Goal: Information Seeking & Learning: Learn about a topic

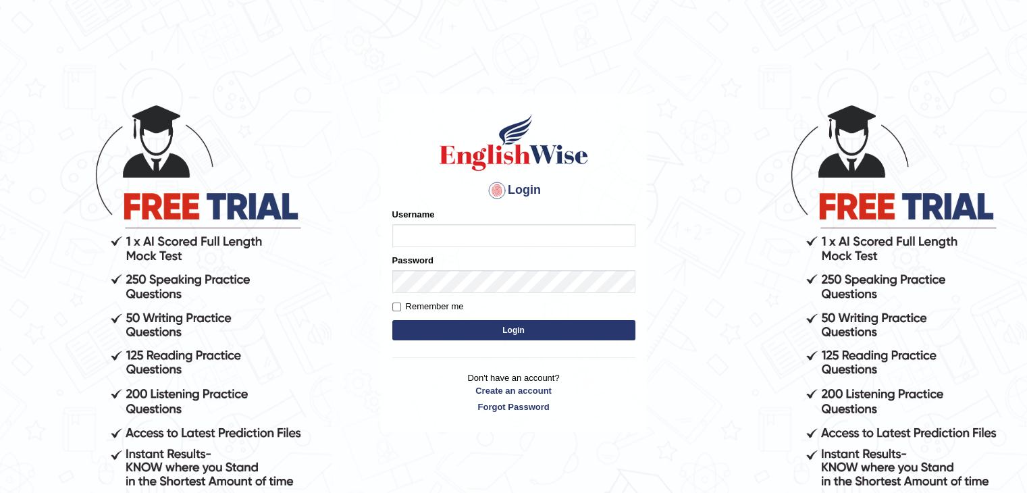
type input "ramsaran15"
click at [520, 335] on button "Login" at bounding box center [513, 330] width 243 height 20
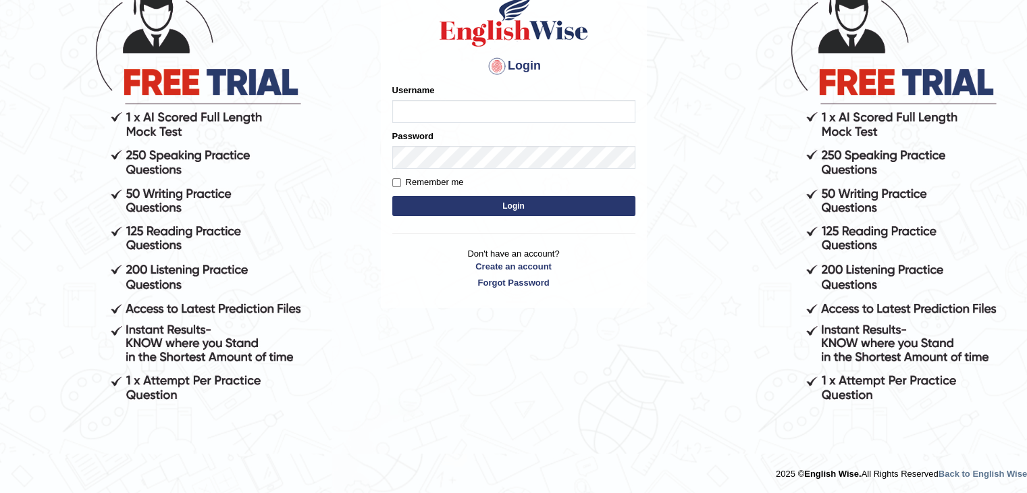
type input "ramsaran15"
click at [511, 203] on button "Login" at bounding box center [513, 206] width 243 height 20
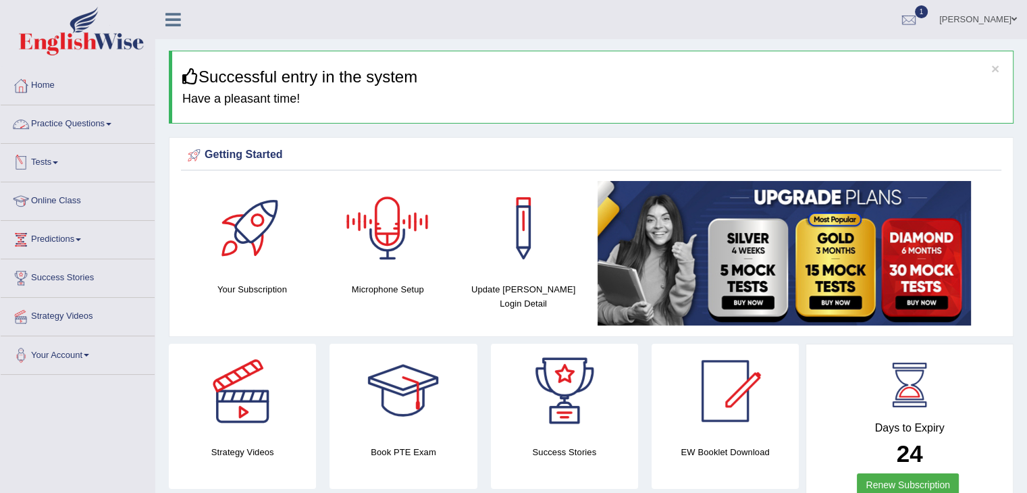
click at [101, 129] on link "Practice Questions" at bounding box center [78, 122] width 154 height 34
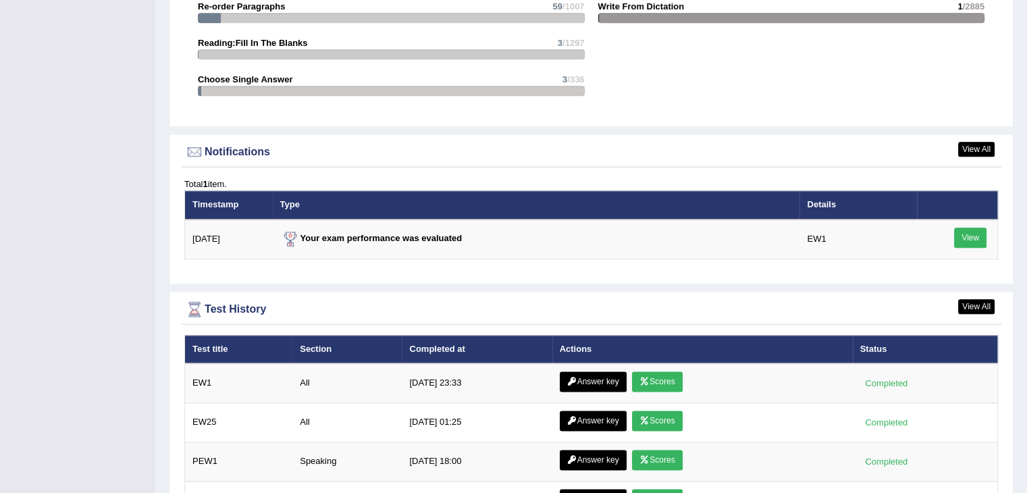
scroll to position [1692, 0]
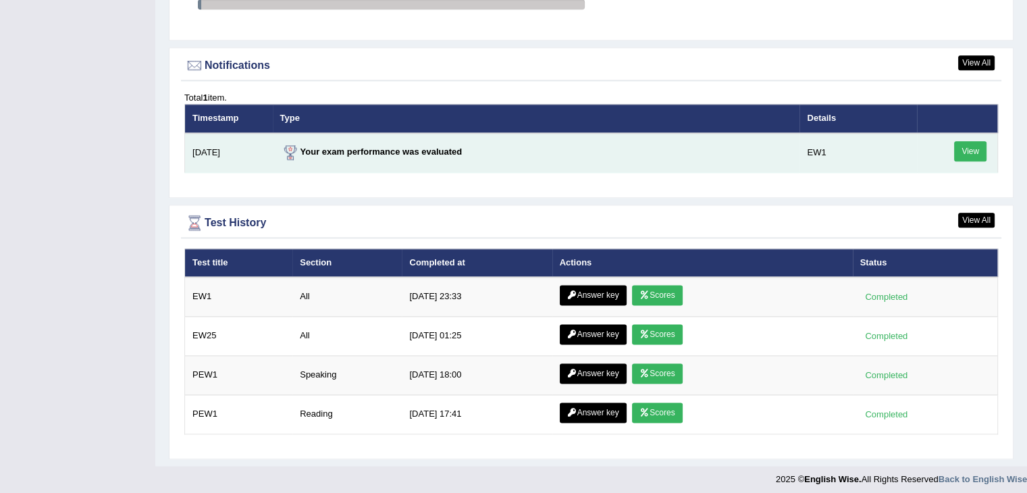
click at [972, 147] on link "View" at bounding box center [970, 151] width 32 height 20
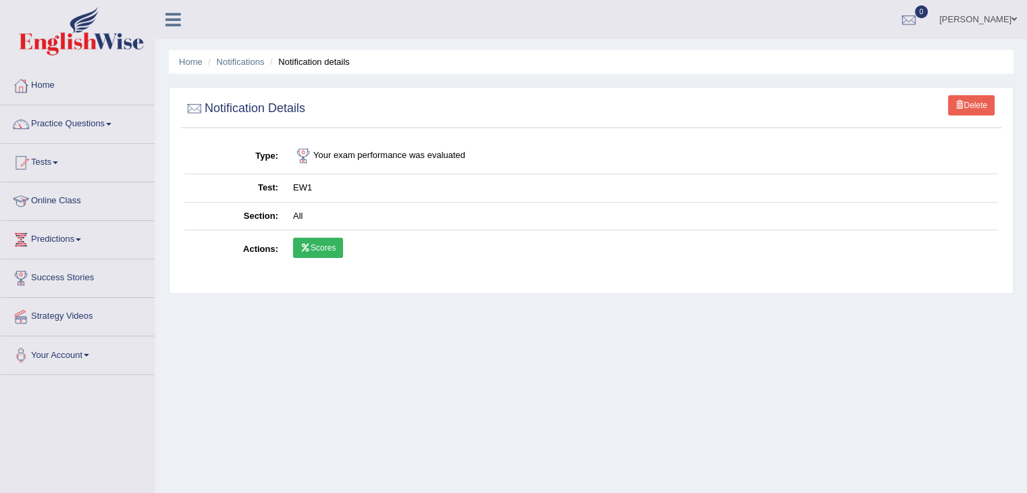
click at [315, 253] on link "Scores" at bounding box center [318, 248] width 50 height 20
click at [188, 68] on li "Home" at bounding box center [191, 61] width 24 height 13
click at [191, 64] on link "Home" at bounding box center [191, 62] width 24 height 10
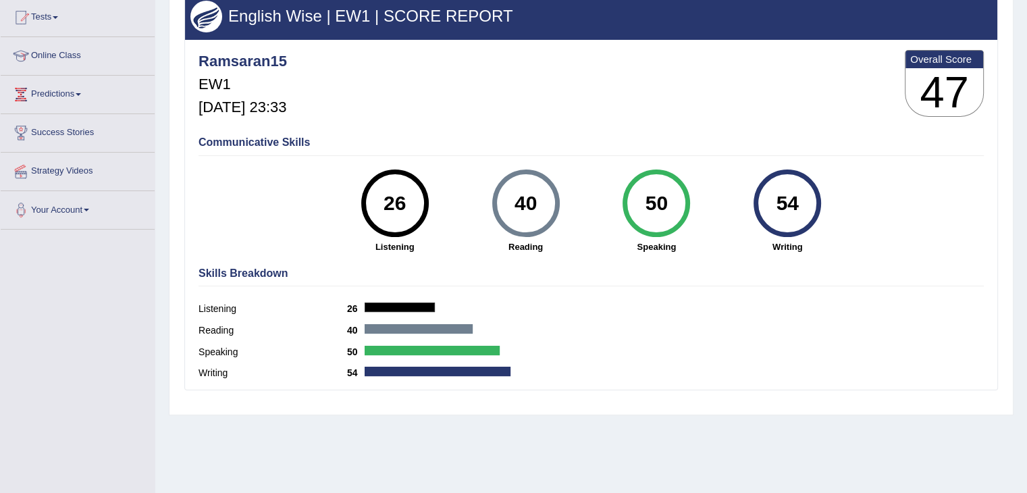
scroll to position [32, 0]
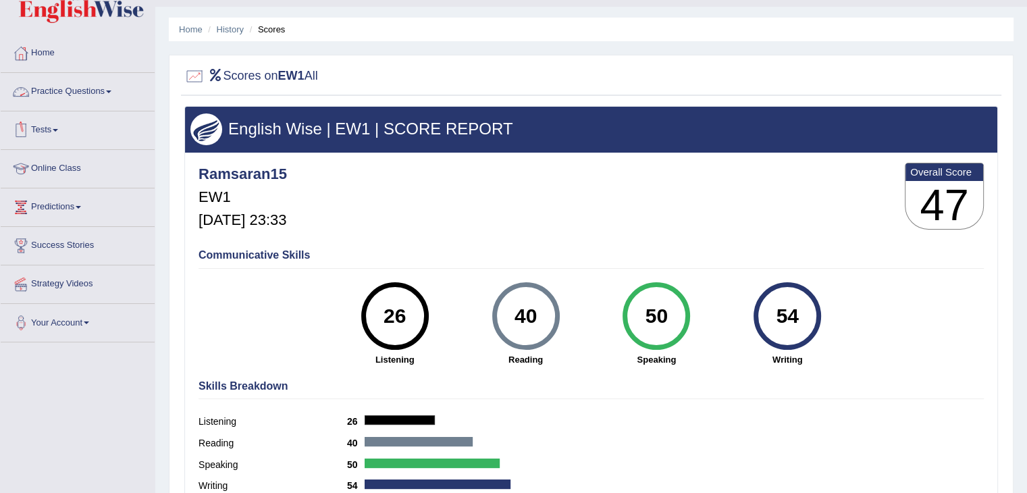
click at [105, 93] on link "Practice Questions" at bounding box center [78, 90] width 154 height 34
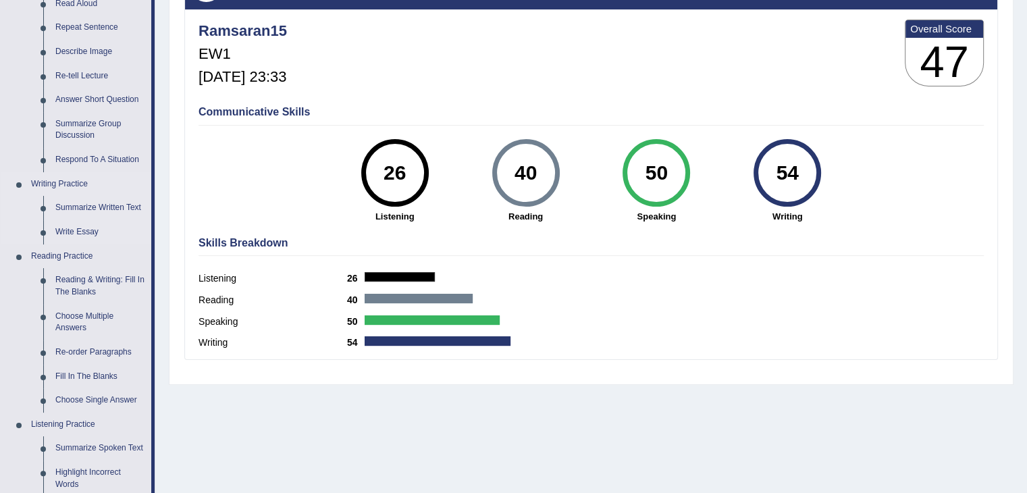
scroll to position [176, 0]
click at [89, 286] on link "Reading & Writing: Fill In The Blanks" at bounding box center [100, 286] width 102 height 36
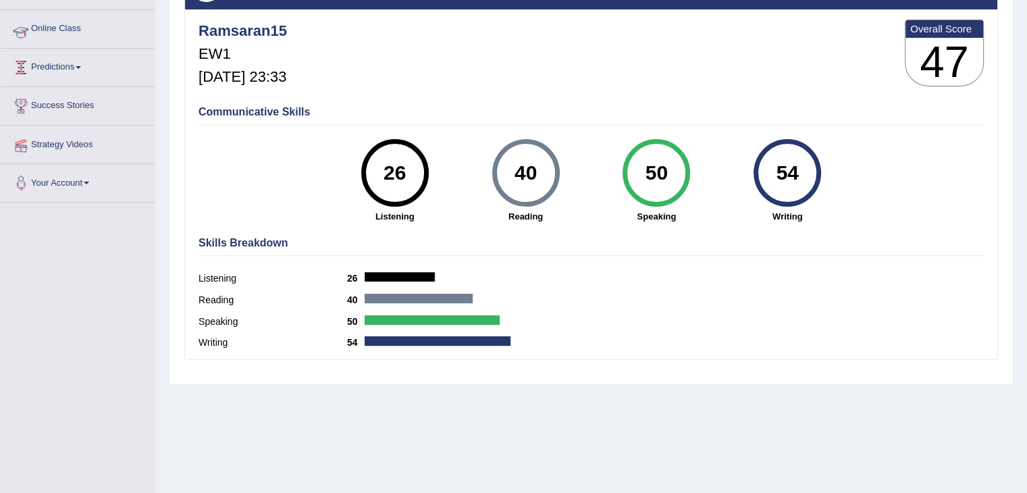
scroll to position [216, 0]
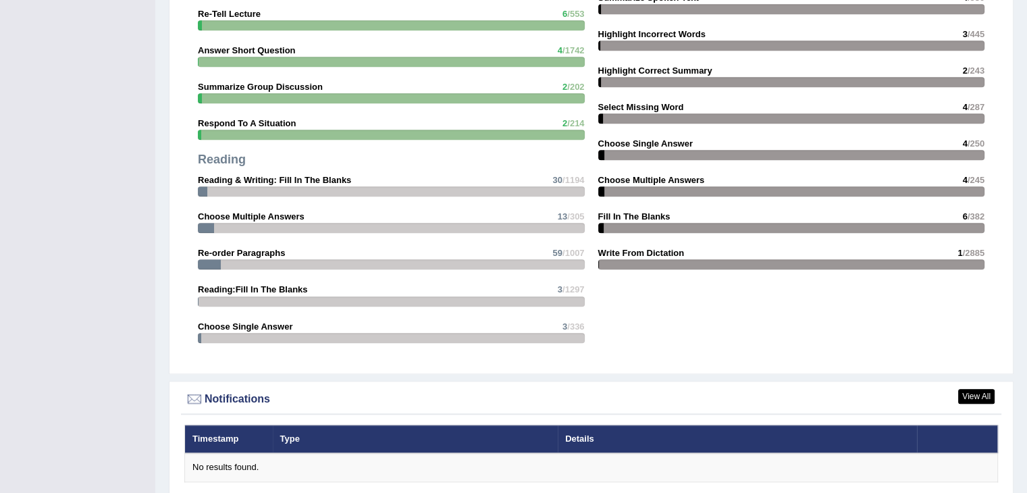
scroll to position [1582, 0]
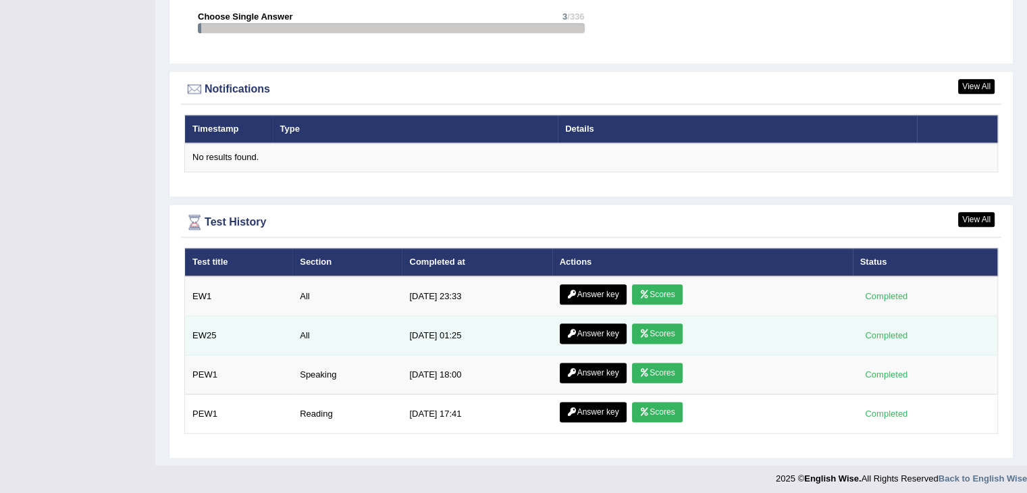
click at [658, 331] on link "Scores" at bounding box center [657, 333] width 50 height 20
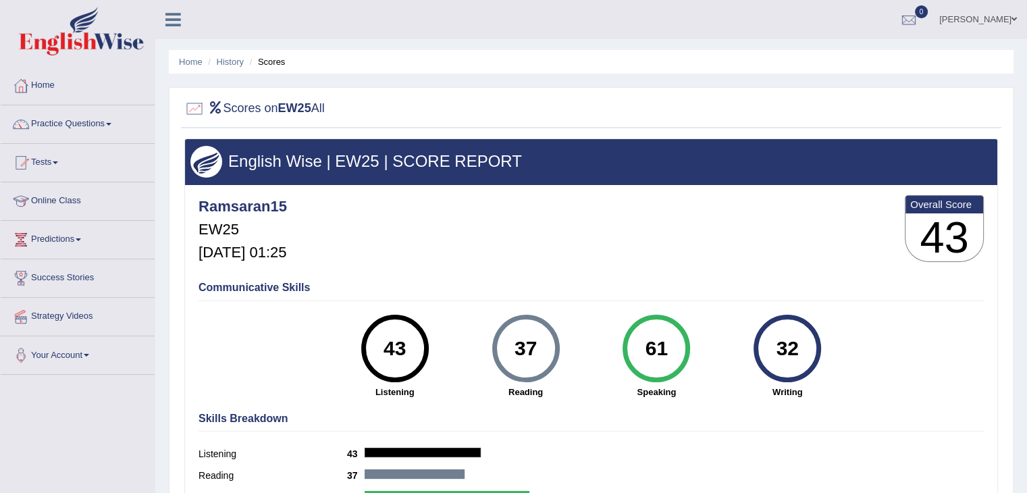
click at [188, 66] on li "Home" at bounding box center [191, 61] width 24 height 13
click at [190, 60] on link "Home" at bounding box center [191, 62] width 24 height 10
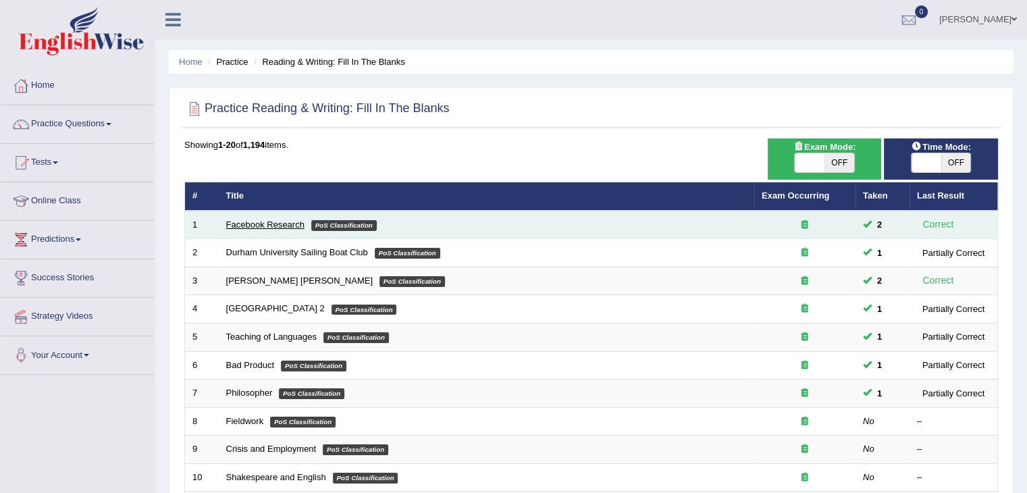
click at [270, 228] on link "Facebook Research" at bounding box center [265, 224] width 78 height 10
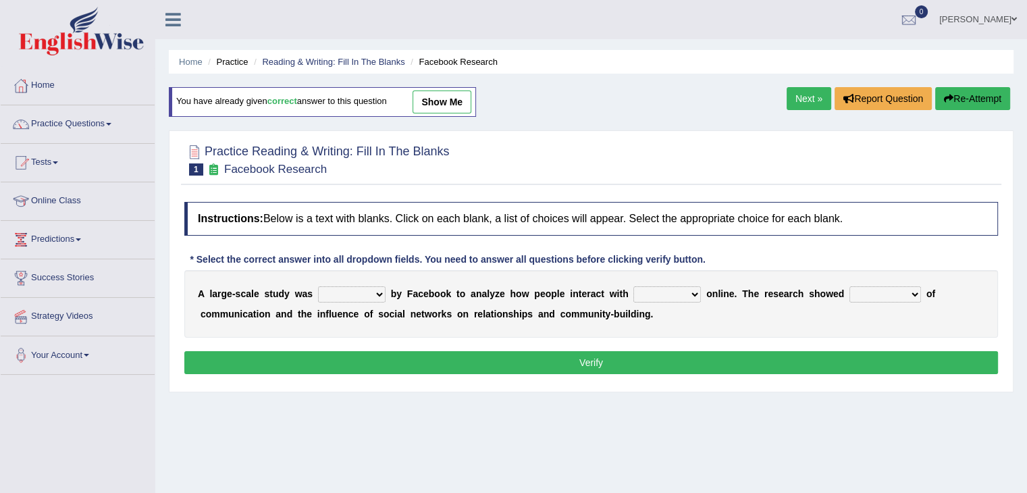
click at [344, 298] on select "surveyed had asked made" at bounding box center [352, 294] width 68 height 16
click at [198, 288] on b "A" at bounding box center [201, 293] width 7 height 11
drag, startPoint x: 200, startPoint y: 290, endPoint x: 718, endPoint y: 313, distance: 518.4
click at [718, 313] on div "A l a r g e - s c a l e s t u d y w a s surveyed had asked made b y F a c e b o…" at bounding box center [591, 304] width 814 height 68
click at [357, 287] on select "surveyed had asked made" at bounding box center [352, 294] width 68 height 16
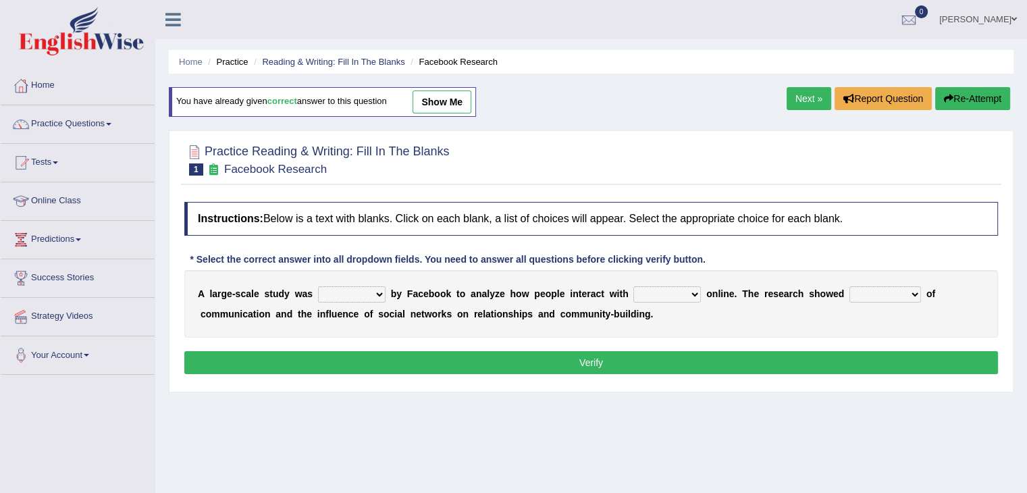
select select "surveyed"
click at [318, 286] on select "surveyed had asked made" at bounding box center [352, 294] width 68 height 16
click at [664, 292] on select "together all each other another" at bounding box center [667, 294] width 68 height 16
select select "each other"
click at [633, 286] on select "together all each other another" at bounding box center [667, 294] width 68 height 16
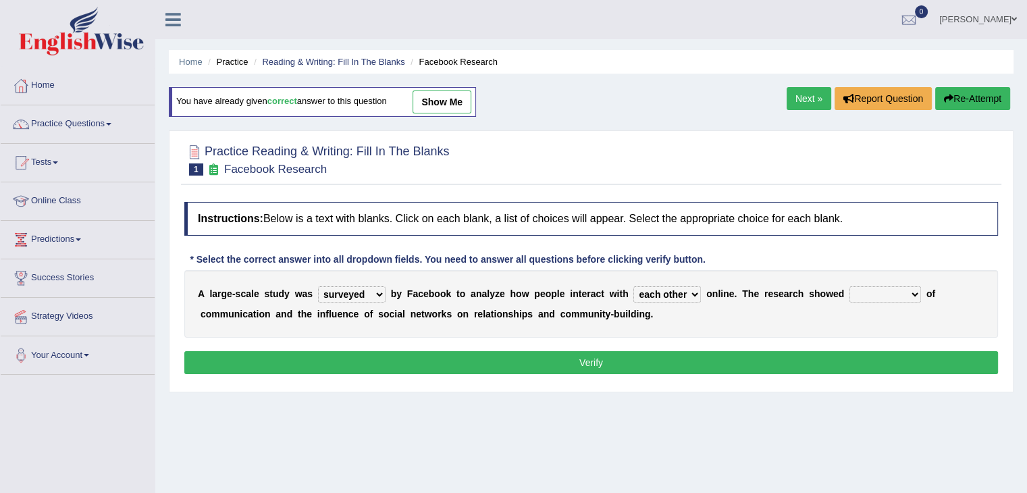
click at [851, 291] on select "advantages standards fellowships patterns" at bounding box center [885, 294] width 72 height 16
click at [886, 290] on select "advantages standards fellowships patterns" at bounding box center [885, 294] width 72 height 16
select select "standards"
click at [849, 286] on select "advantages standards fellowships patterns" at bounding box center [885, 294] width 72 height 16
click at [837, 361] on button "Verify" at bounding box center [591, 362] width 814 height 23
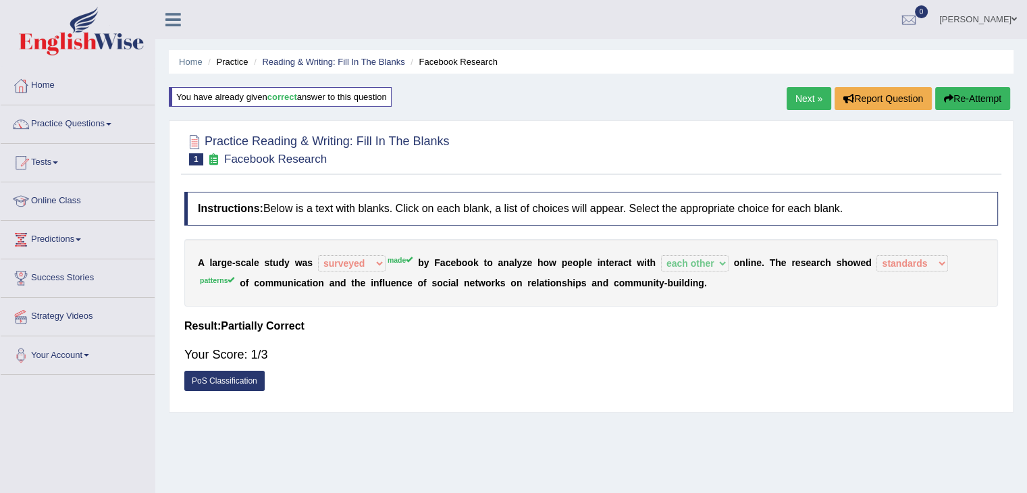
click at [243, 377] on link "PoS Classification" at bounding box center [224, 381] width 80 height 20
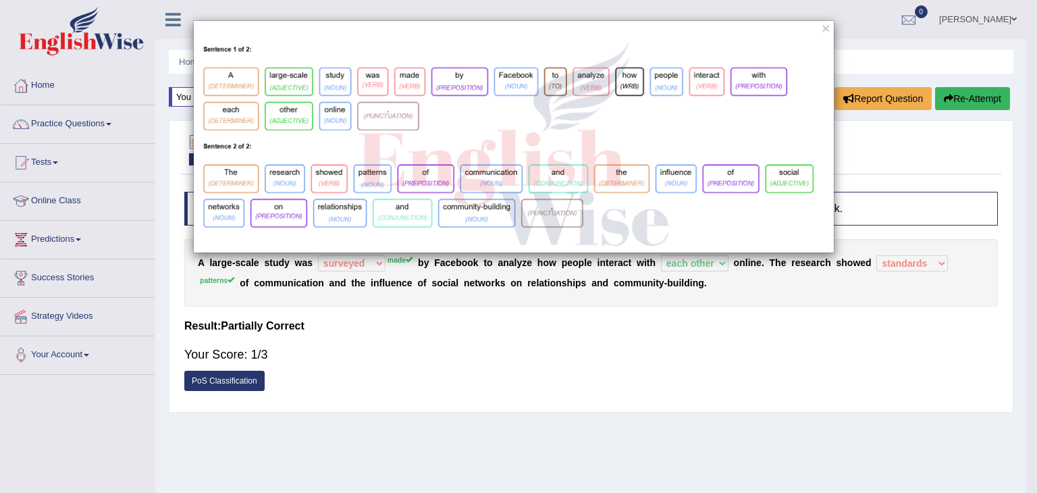
click at [453, 300] on div "×" at bounding box center [518, 246] width 1037 height 493
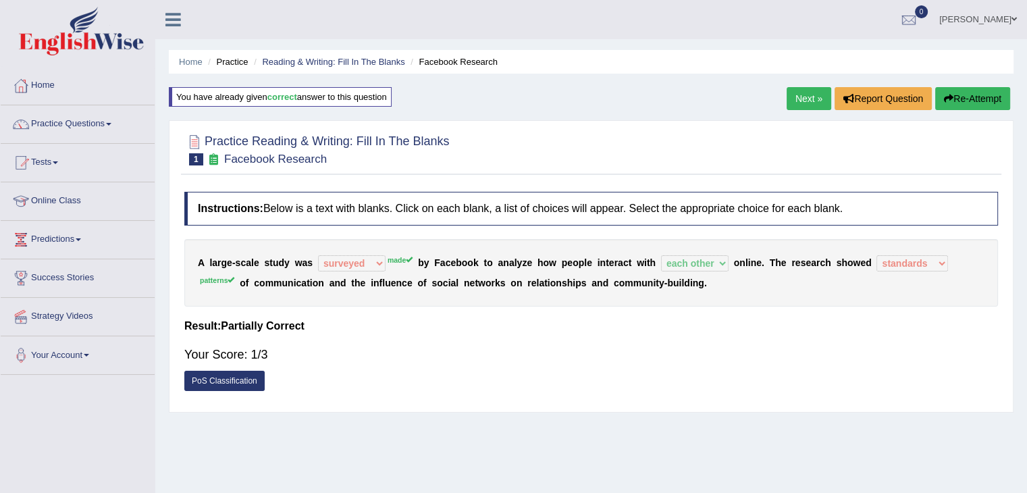
click at [223, 380] on link "PoS Classification" at bounding box center [224, 381] width 80 height 20
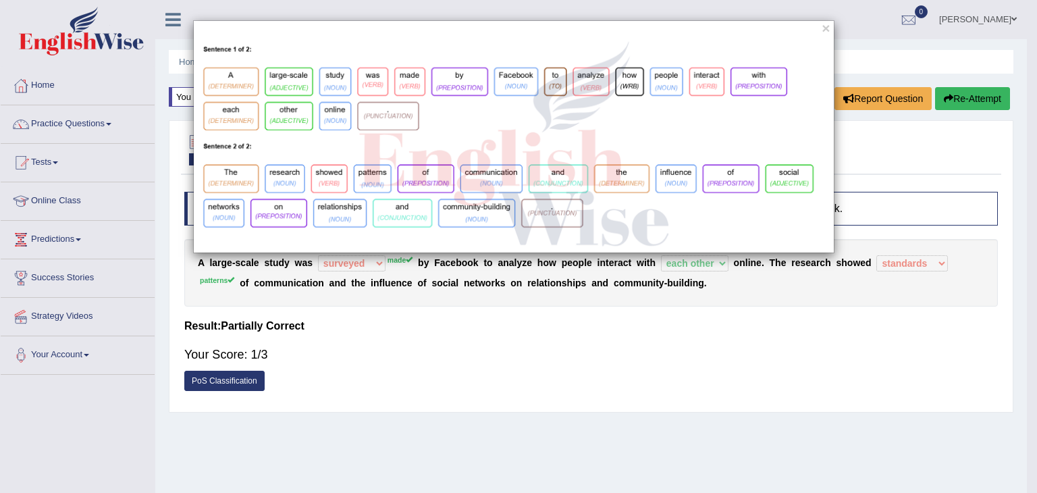
click at [89, 126] on div "×" at bounding box center [513, 136] width 1027 height 233
click at [424, 303] on div "×" at bounding box center [518, 246] width 1037 height 493
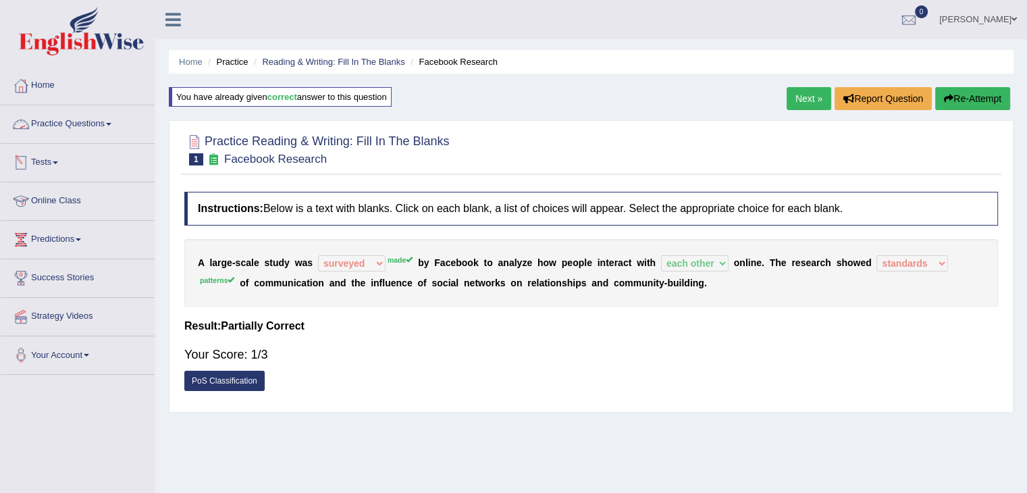
click at [101, 125] on link "Practice Questions" at bounding box center [78, 122] width 154 height 34
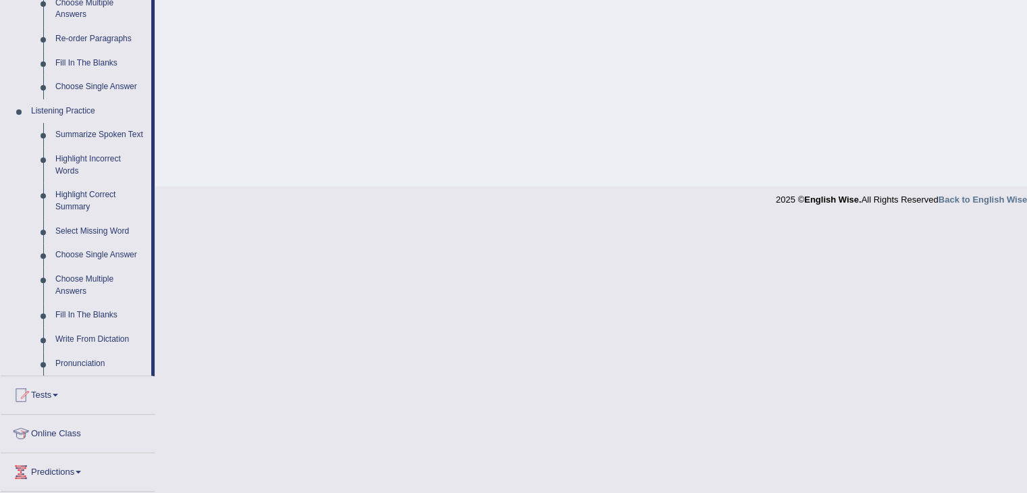
scroll to position [492, 0]
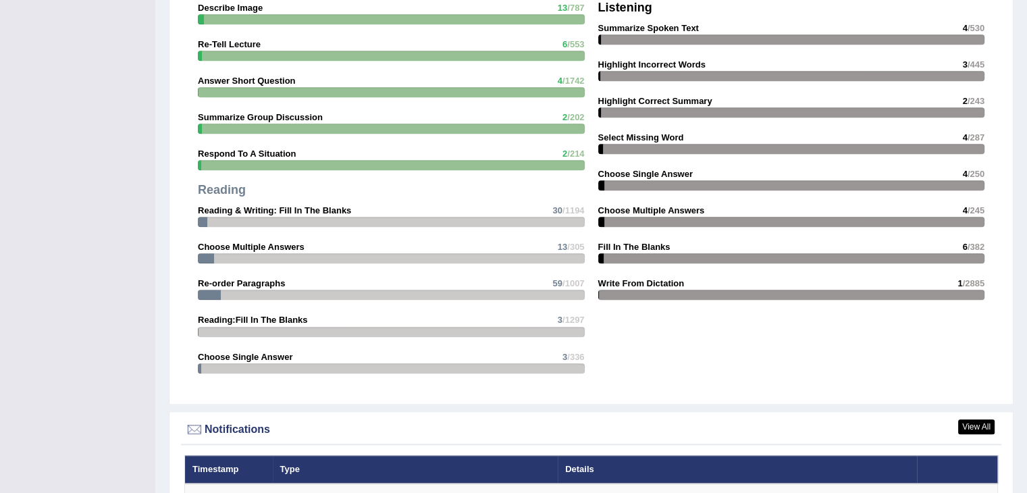
scroll to position [1582, 0]
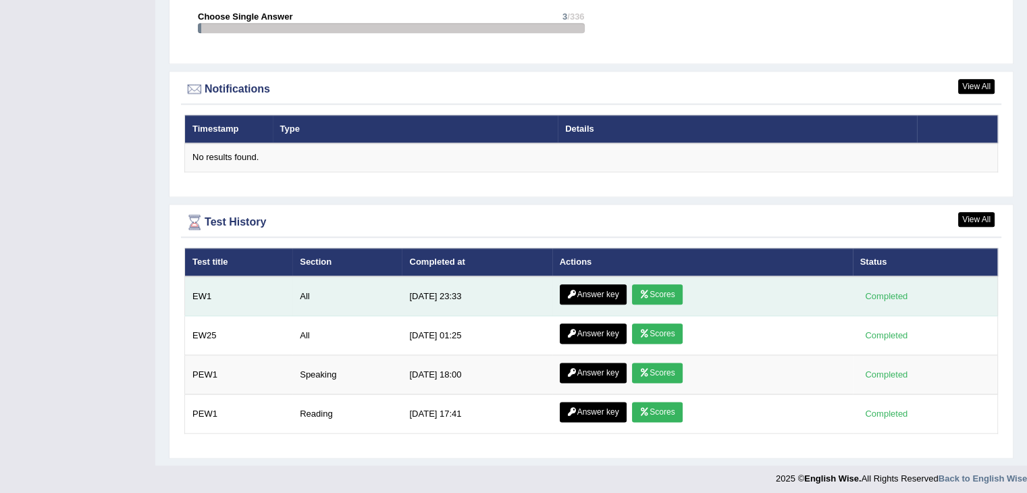
click at [661, 286] on link "Scores" at bounding box center [657, 294] width 50 height 20
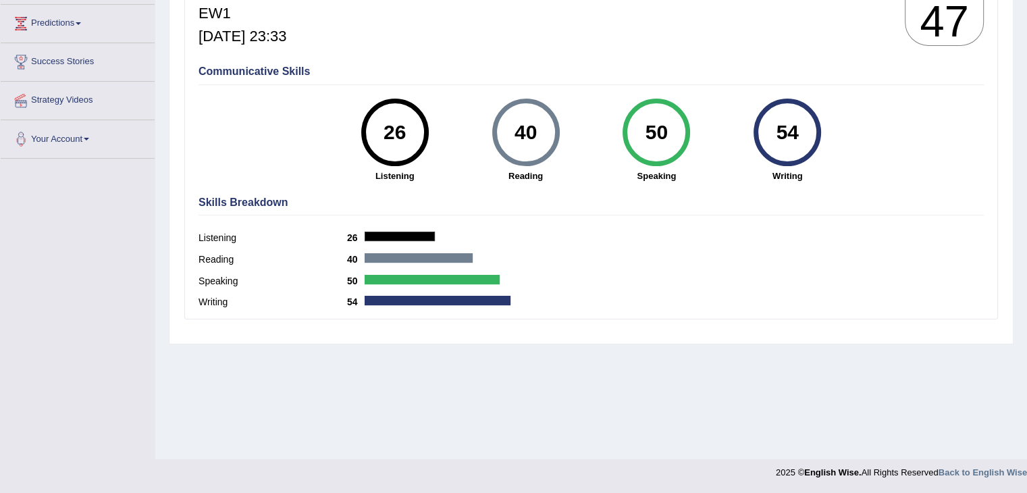
scroll to position [82, 0]
